Goal: Task Accomplishment & Management: Complete application form

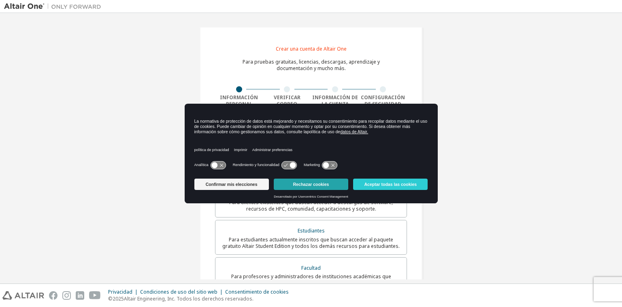
click at [308, 183] on font "Rechazar cookies" at bounding box center [311, 184] width 36 height 5
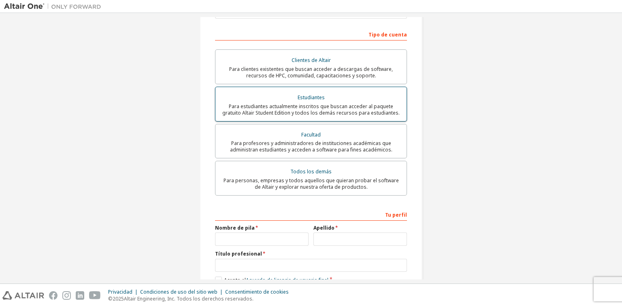
scroll to position [121, 0]
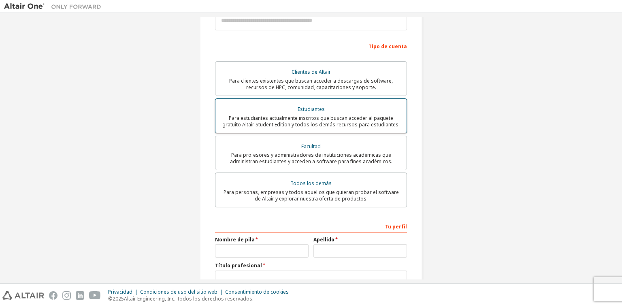
click at [326, 115] on font "Para estudiantes actualmente inscritos que buscan acceder al paquete gratuito A…" at bounding box center [310, 121] width 177 height 13
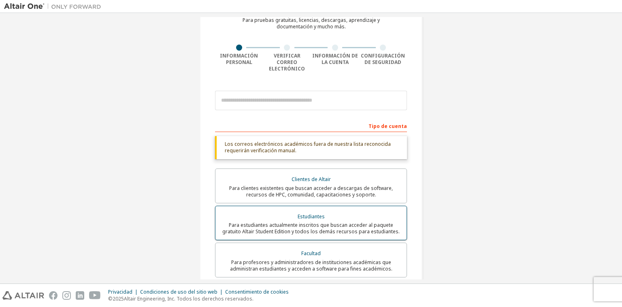
scroll to position [40, 0]
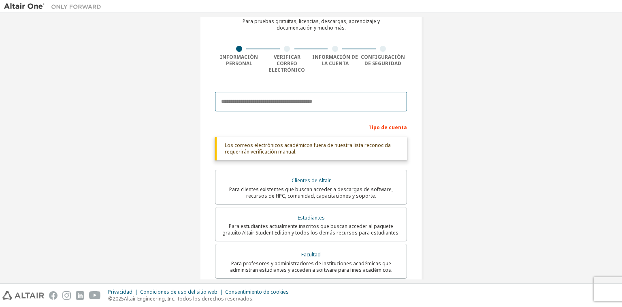
click at [300, 94] on input "email" at bounding box center [311, 101] width 192 height 19
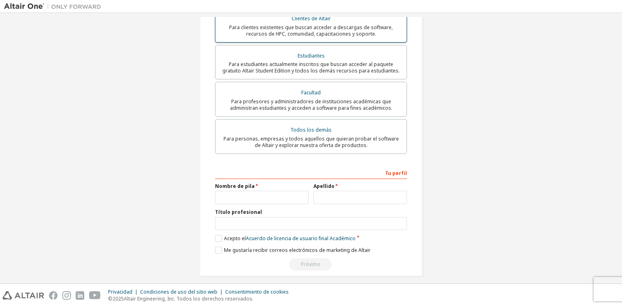
scroll to position [204, 0]
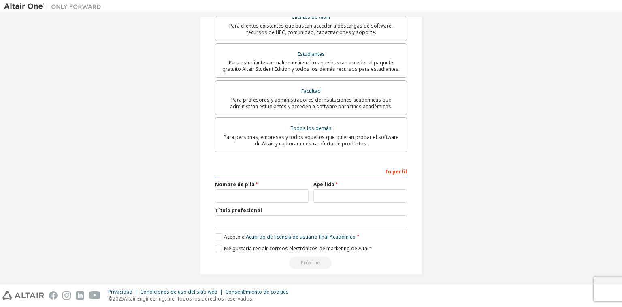
type input "**********"
click at [283, 195] on input "text" at bounding box center [262, 195] width 94 height 13
type input "**********"
click at [325, 192] on input "text" at bounding box center [360, 195] width 94 height 13
type input "******"
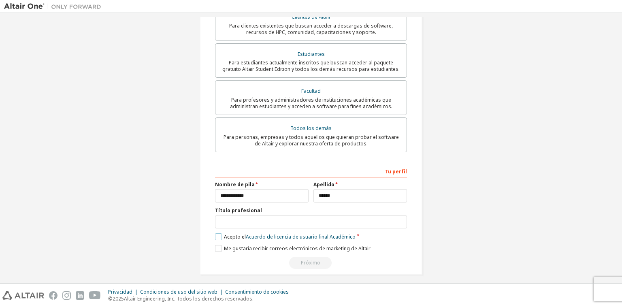
click at [215, 233] on label "Acepto el Acuerdo de licencia de usuario final Académico" at bounding box center [285, 236] width 141 height 7
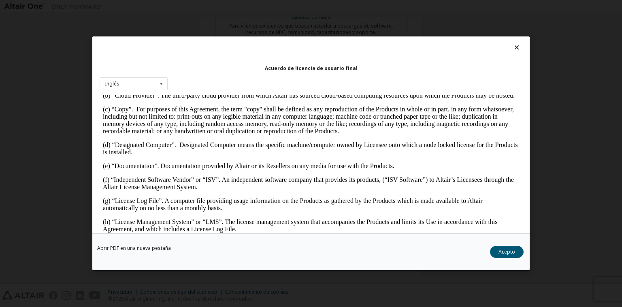
scroll to position [324, 0]
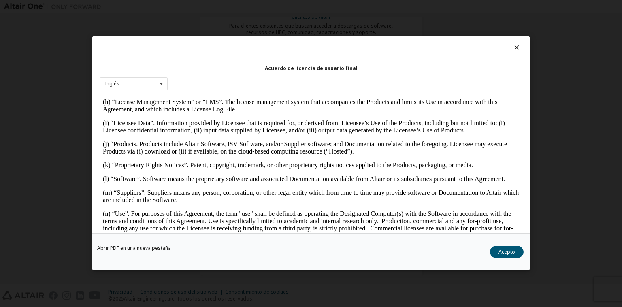
click at [502, 252] on font "Acepto" at bounding box center [507, 252] width 17 height 7
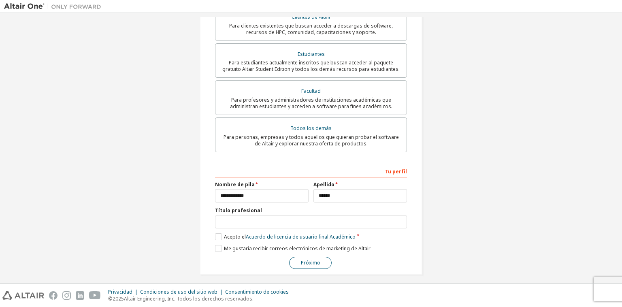
click at [314, 259] on font "Próximo" at bounding box center [310, 262] width 19 height 7
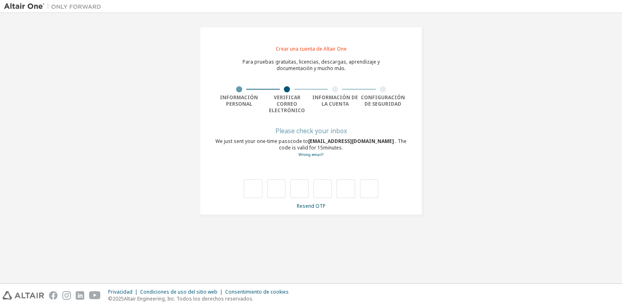
scroll to position [0, 0]
click at [301, 151] on font "¿Email incorrecto?" at bounding box center [310, 154] width 41 height 7
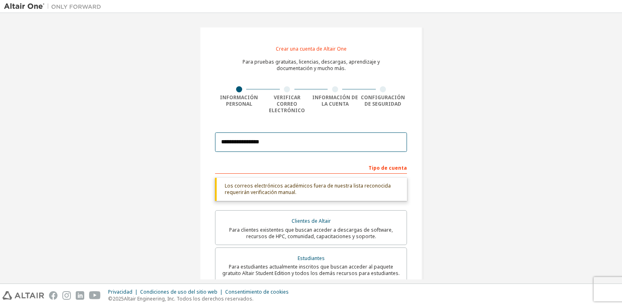
click at [290, 138] on input "**********" at bounding box center [311, 141] width 192 height 19
type input "*"
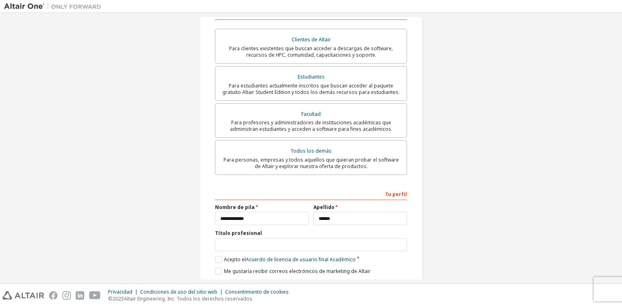
scroll to position [176, 0]
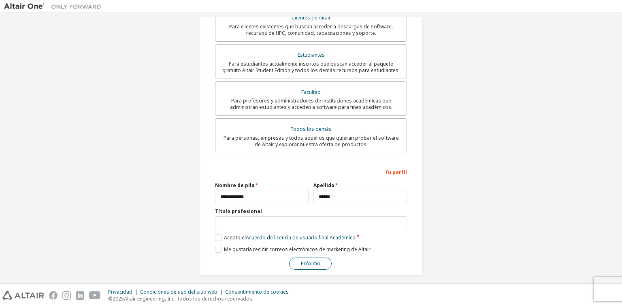
type input "**********"
click at [304, 260] on font "Próximo" at bounding box center [310, 263] width 19 height 7
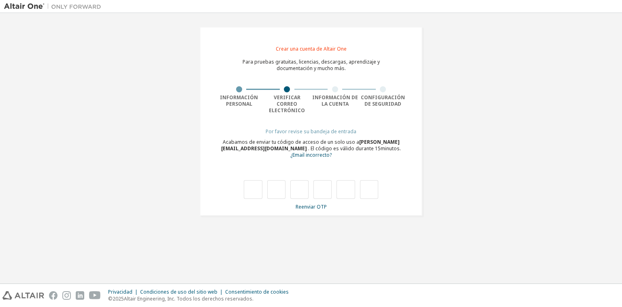
type input "*"
click at [303, 185] on input "*" at bounding box center [299, 189] width 18 height 19
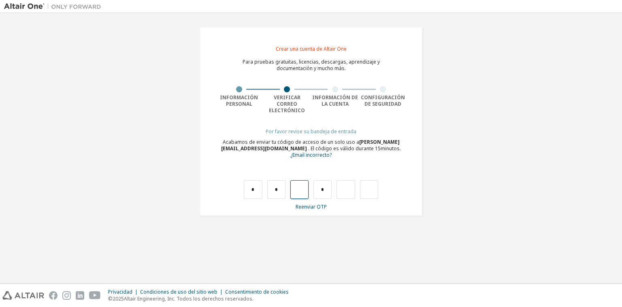
click at [302, 182] on input "text" at bounding box center [299, 189] width 18 height 19
type input "*"
click at [324, 185] on input "text" at bounding box center [322, 189] width 18 height 19
type input "*"
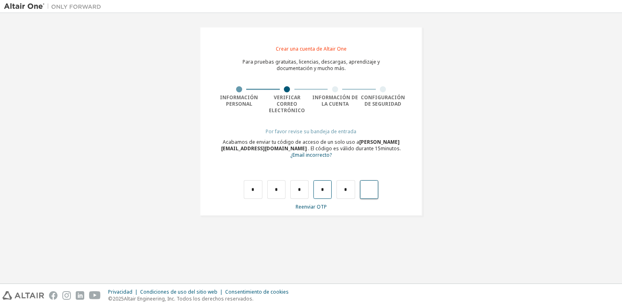
type input "*"
